Goal: Transaction & Acquisition: Purchase product/service

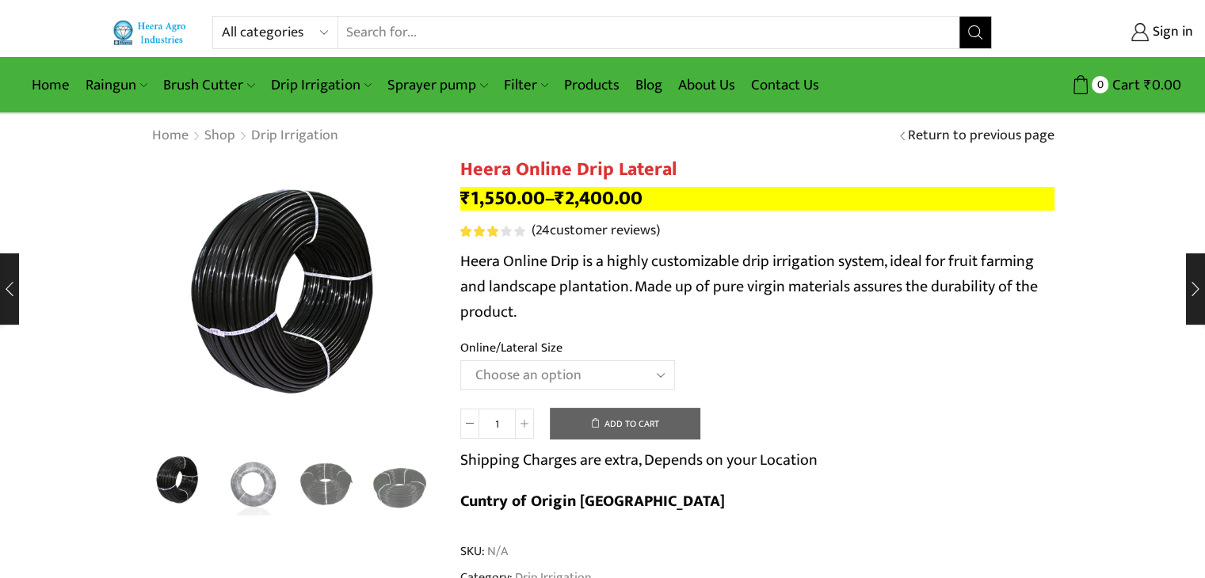
click at [633, 373] on select "Choose an option Heera Online 16MM Heera Online GOLD 16MM Heera Online 12MM Hee…" at bounding box center [567, 374] width 215 height 29
click at [577, 382] on select "Choose an option Heera Online 16MM Heera Online GOLD 16MM Heera Online 12MM Hee…" at bounding box center [567, 374] width 215 height 29
click at [460, 360] on select "Choose an option Heera Online 16MM Heera Online GOLD 16MM Heera Online 12MM Hee…" at bounding box center [567, 374] width 215 height 29
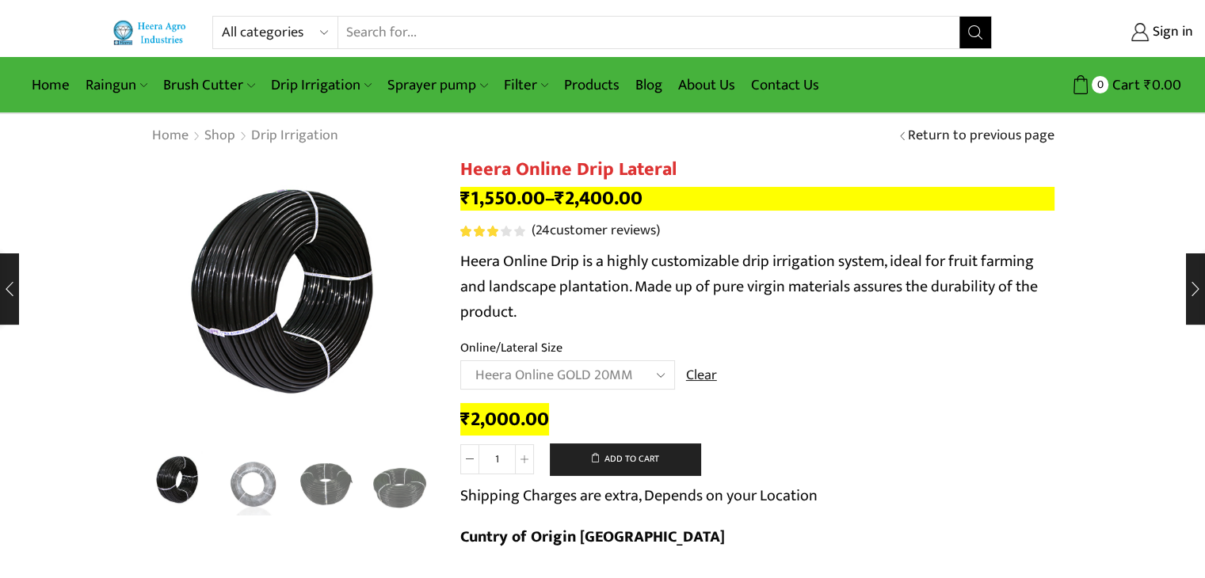
click at [563, 383] on select "Choose an option Heera Online 16MM Heera Online GOLD 16MM Heera Online 12MM Hee…" at bounding box center [567, 374] width 215 height 29
click at [460, 360] on select "Choose an option Heera Online 16MM Heera Online GOLD 16MM Heera Online 12MM Hee…" at bounding box center [567, 374] width 215 height 29
click at [601, 372] on select "Choose an option Heera Online 16MM Heera Online GOLD 16MM Heera Online 12MM Hee…" at bounding box center [567, 374] width 215 height 29
click at [460, 360] on select "Choose an option Heera Online 16MM Heera Online GOLD 16MM Heera Online 12MM Hee…" at bounding box center [567, 374] width 215 height 29
select select "Heera Online GOLD 16MM"
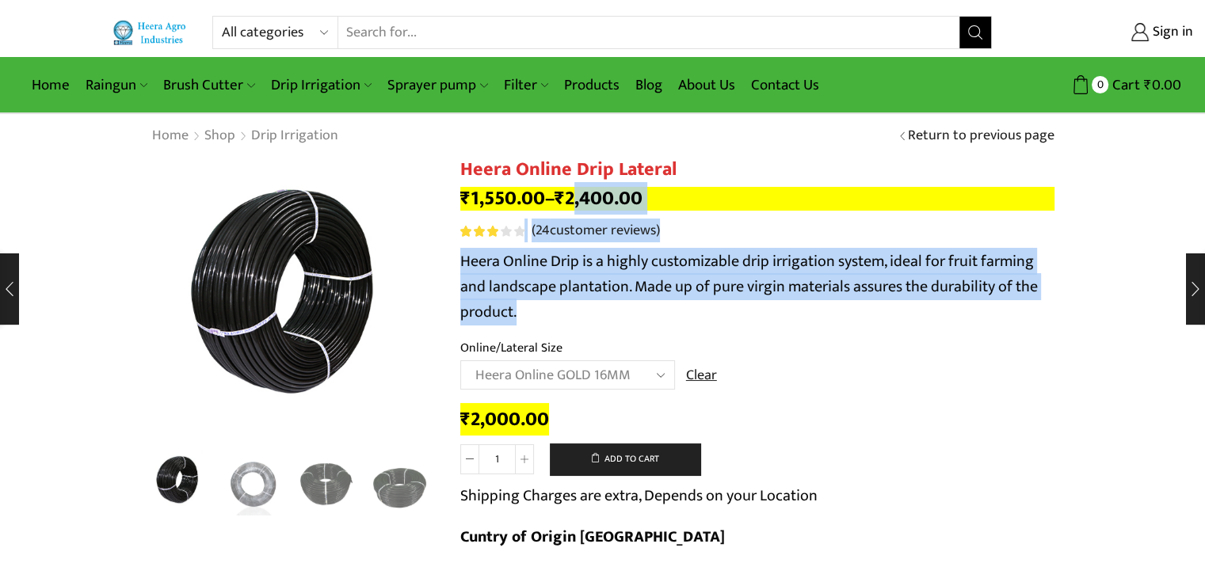
drag, startPoint x: 579, startPoint y: 193, endPoint x: 605, endPoint y: 308, distance: 118.6
click at [605, 308] on p "Heera Online Drip is a highly customizable drip irrigation system, ideal for fr…" at bounding box center [757, 287] width 594 height 76
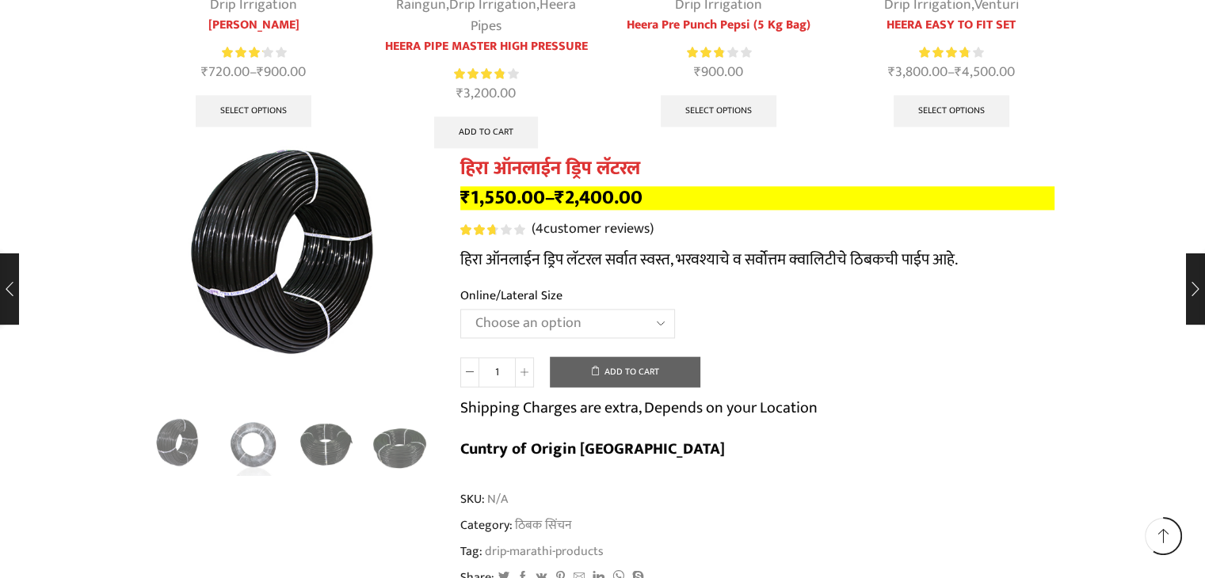
scroll to position [8334, 0]
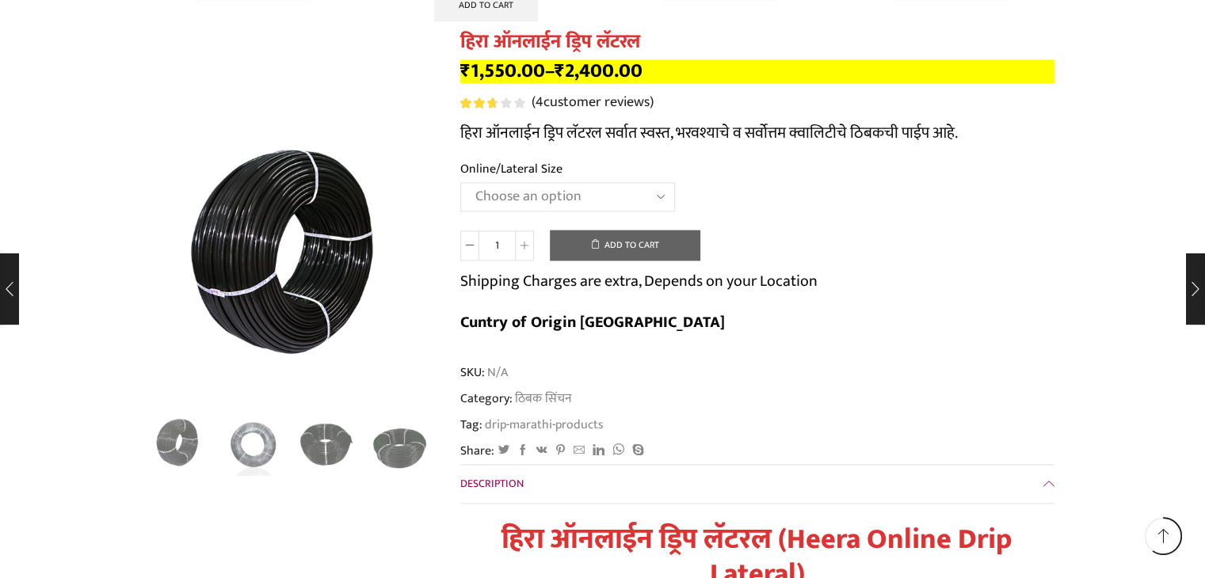
click at [561, 182] on select "Choose an option Heera Online 16MM Heera Online GOLD 16MM Heera Online 12MM Hee…" at bounding box center [567, 196] width 215 height 29
click at [460, 182] on select "Choose an option Heera Online 16MM Heera Online GOLD 16MM Heera Online 12MM Hee…" at bounding box center [567, 196] width 215 height 29
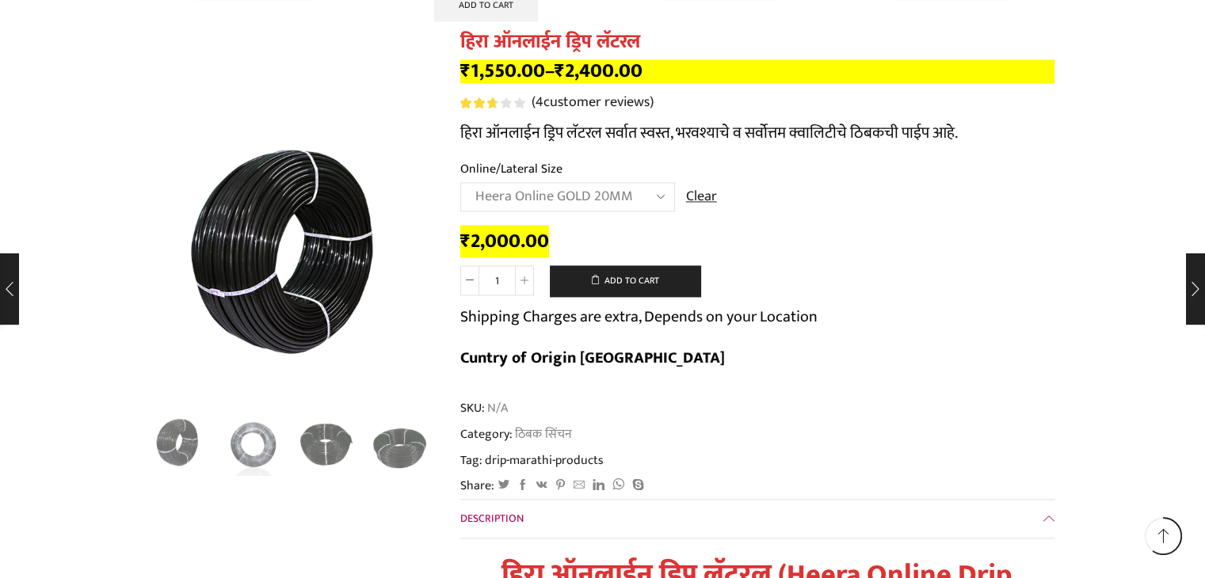
select select "Heera Online GOLD 20MM"
click at [791, 452] on span "Tag: drip-marathi-products" at bounding box center [757, 461] width 594 height 18
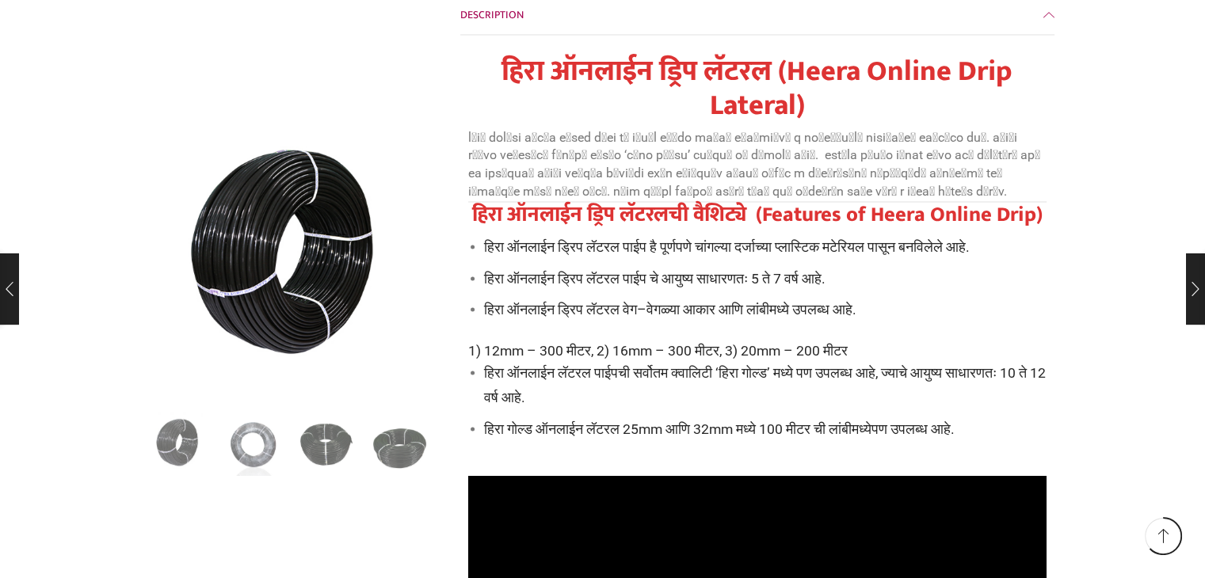
scroll to position [8841, 0]
